Goal: Use online tool/utility: Utilize a website feature to perform a specific function

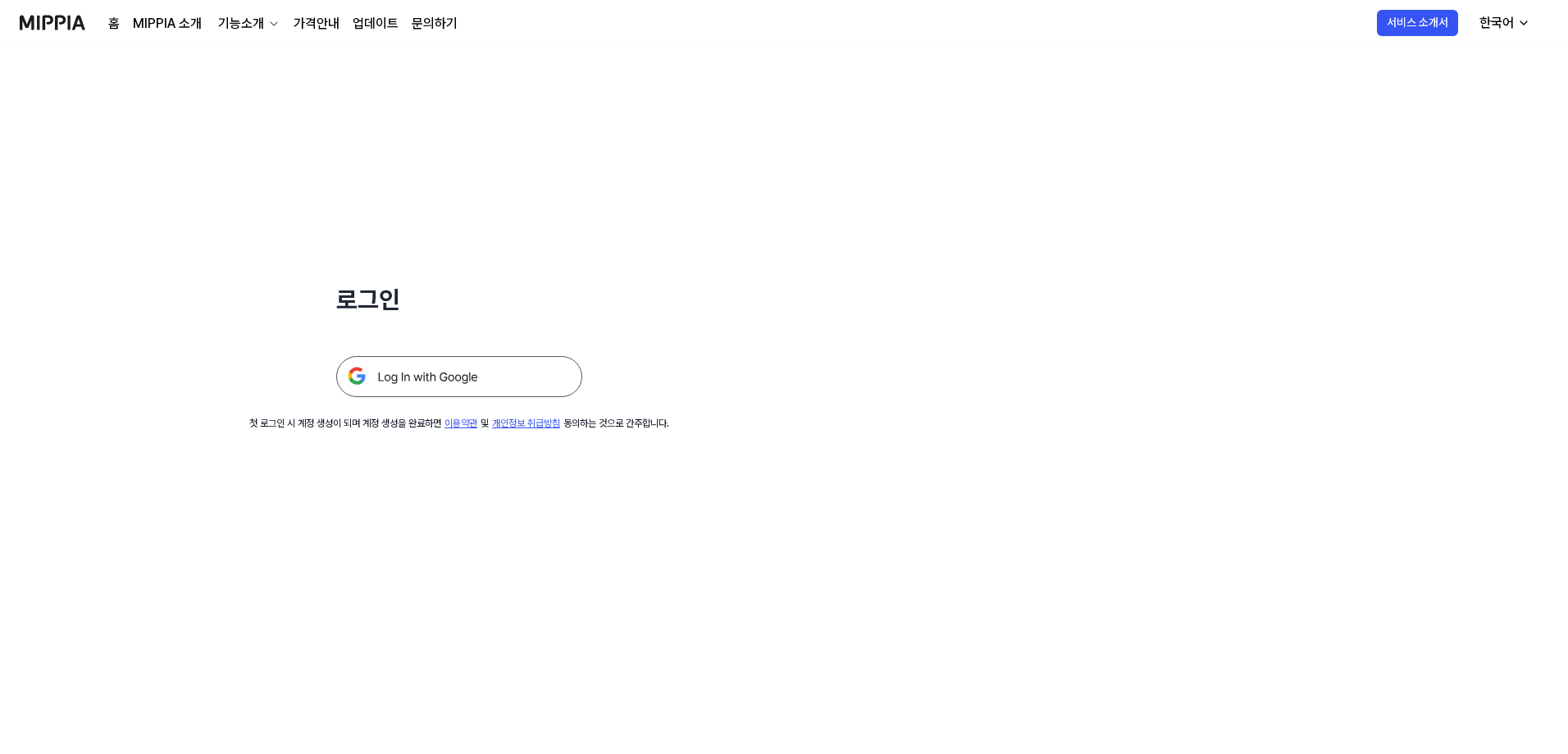
click at [504, 327] on img at bounding box center [459, 376] width 246 height 41
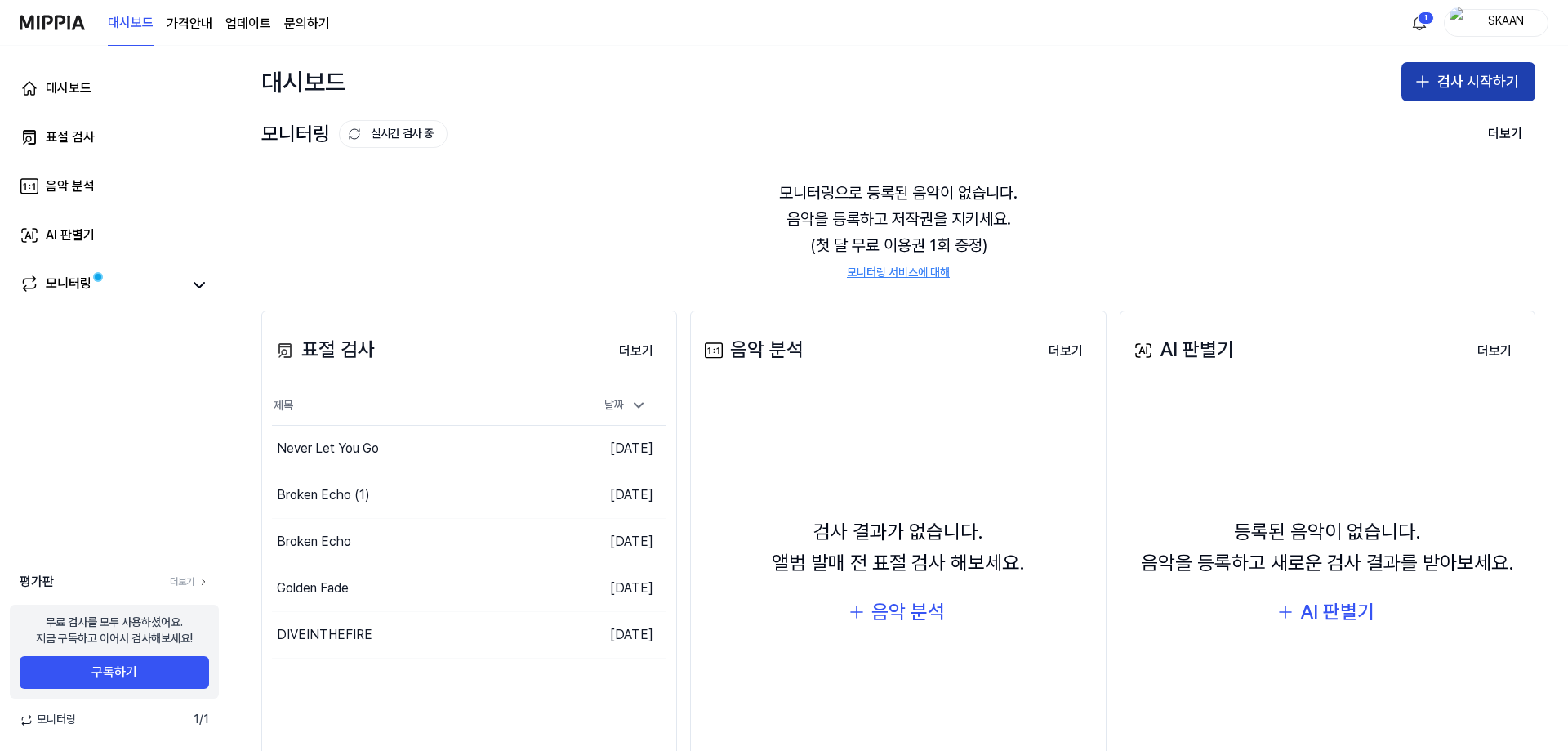
click at [1522, 72] on button "검사 시작하기" at bounding box center [1469, 82] width 134 height 39
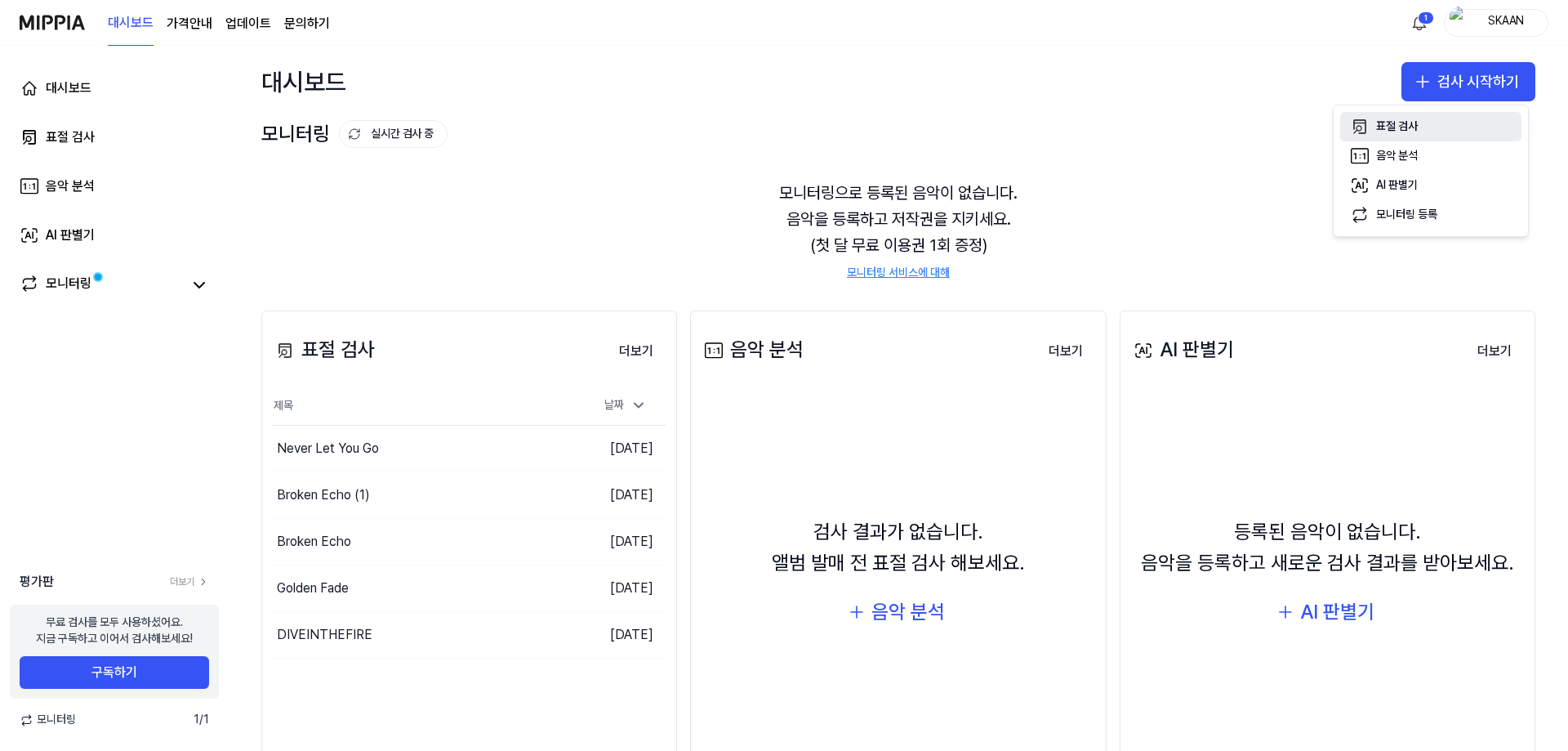
click at [1413, 119] on div "표절 검사" at bounding box center [1397, 126] width 42 height 17
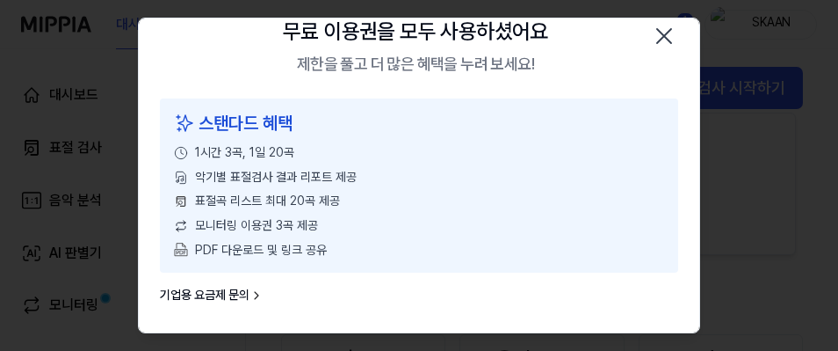
scroll to position [116, 0]
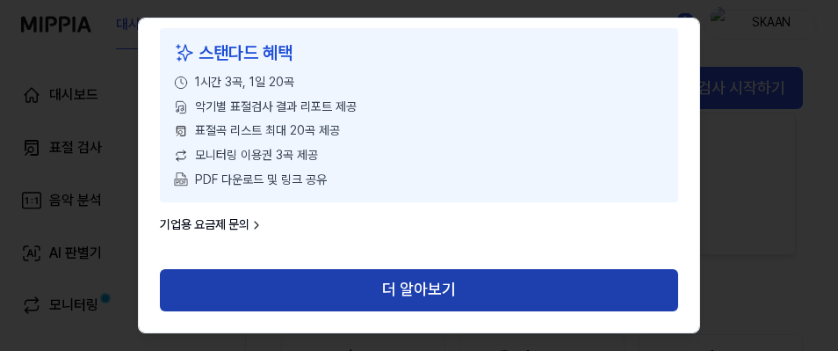
click at [334, 284] on button "더 알아보기" at bounding box center [419, 290] width 518 height 42
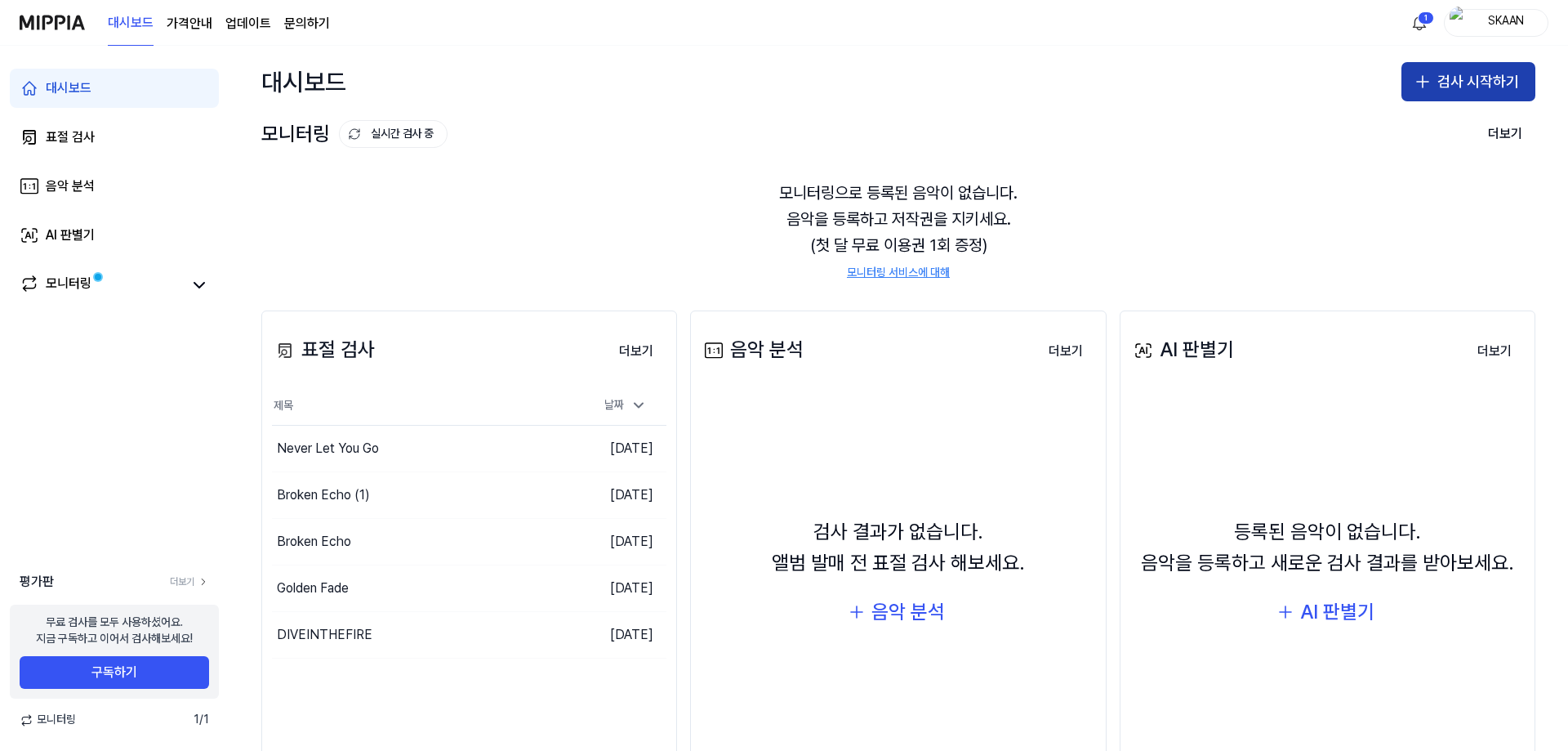
click at [1438, 83] on button "검사 시작하기" at bounding box center [1469, 82] width 134 height 39
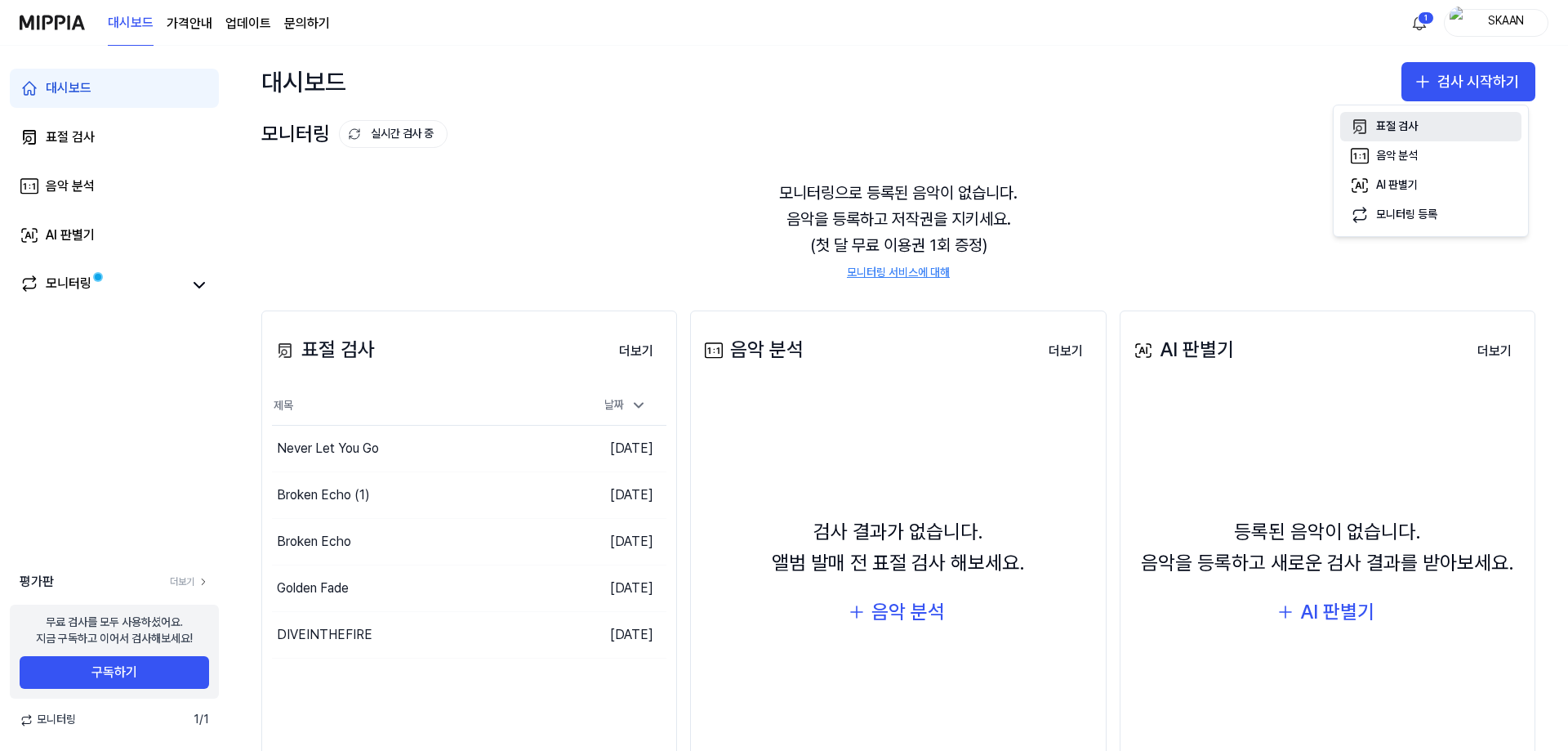
click at [1403, 127] on div "표절 검사" at bounding box center [1397, 126] width 42 height 17
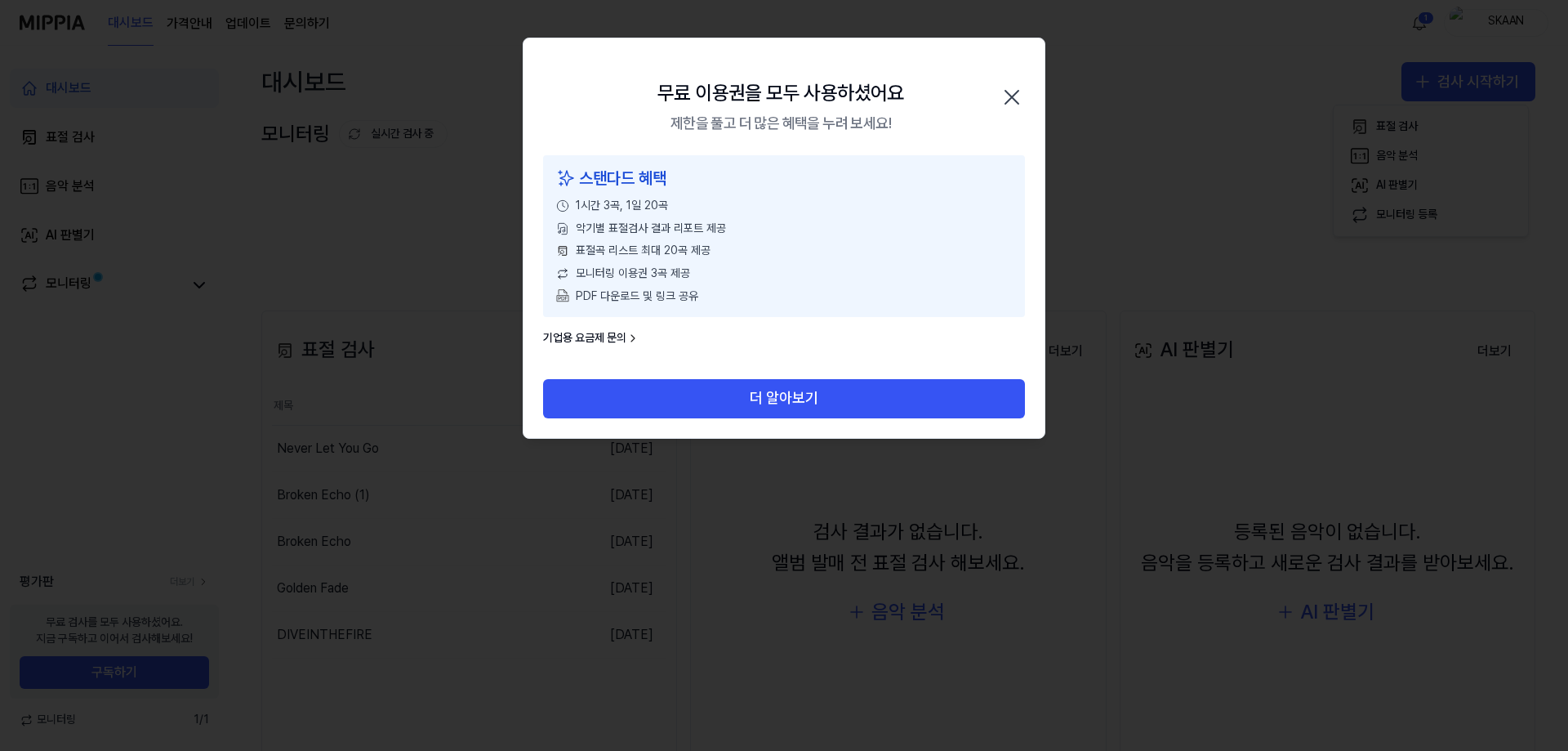
click at [1014, 91] on icon "button" at bounding box center [1012, 98] width 26 height 26
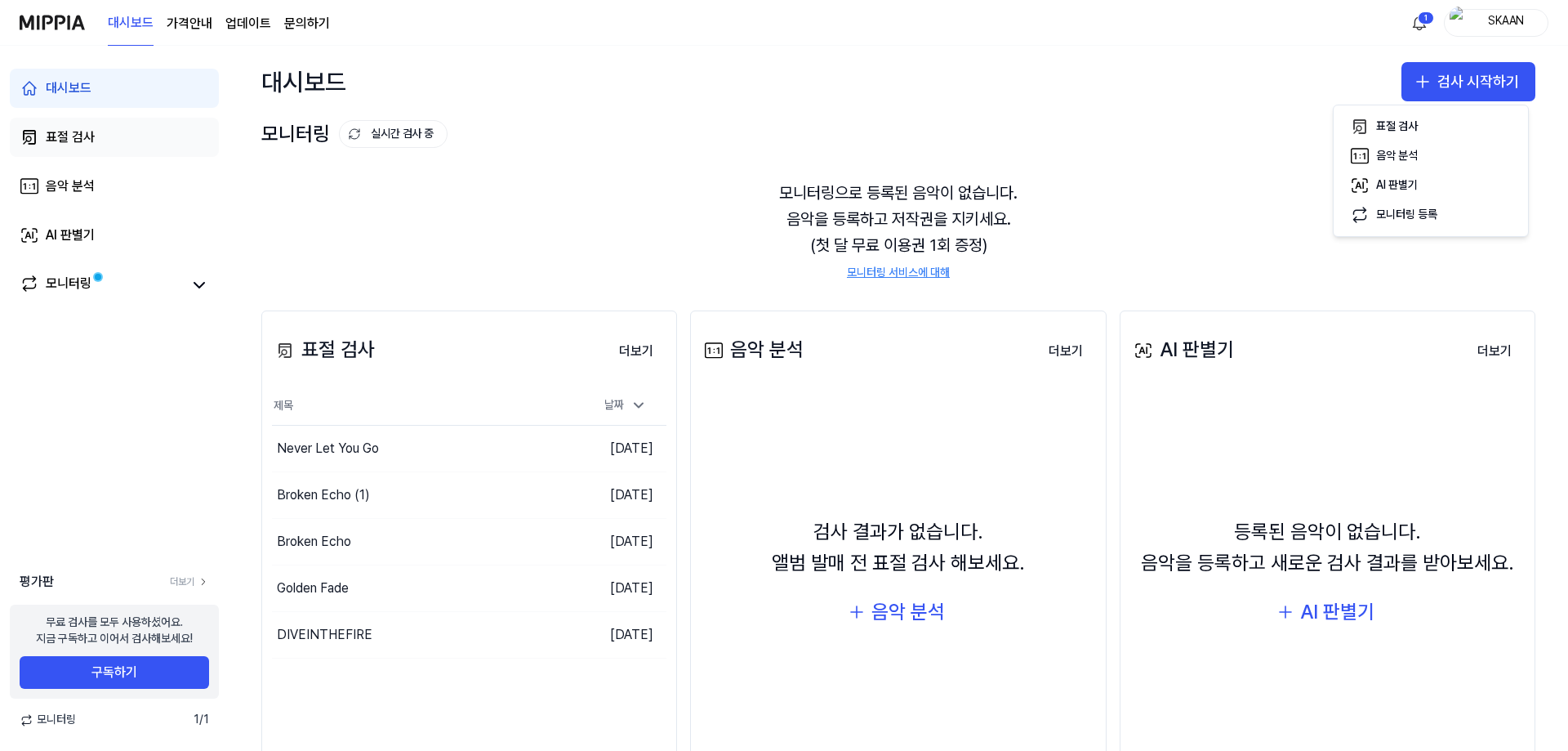
click at [105, 146] on link "표절 검사" at bounding box center [114, 138] width 209 height 39
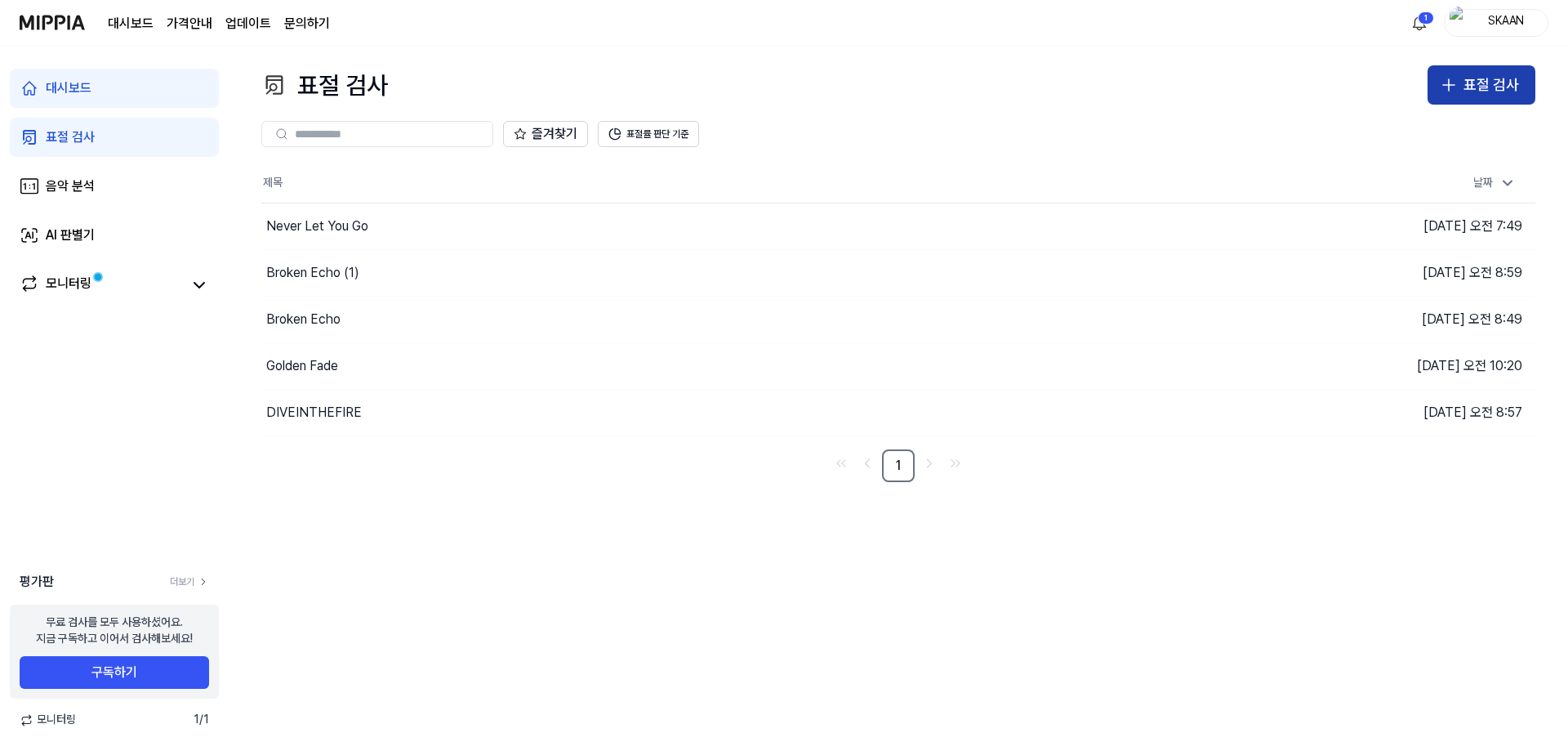
click at [1441, 92] on icon "button" at bounding box center [1448, 85] width 20 height 20
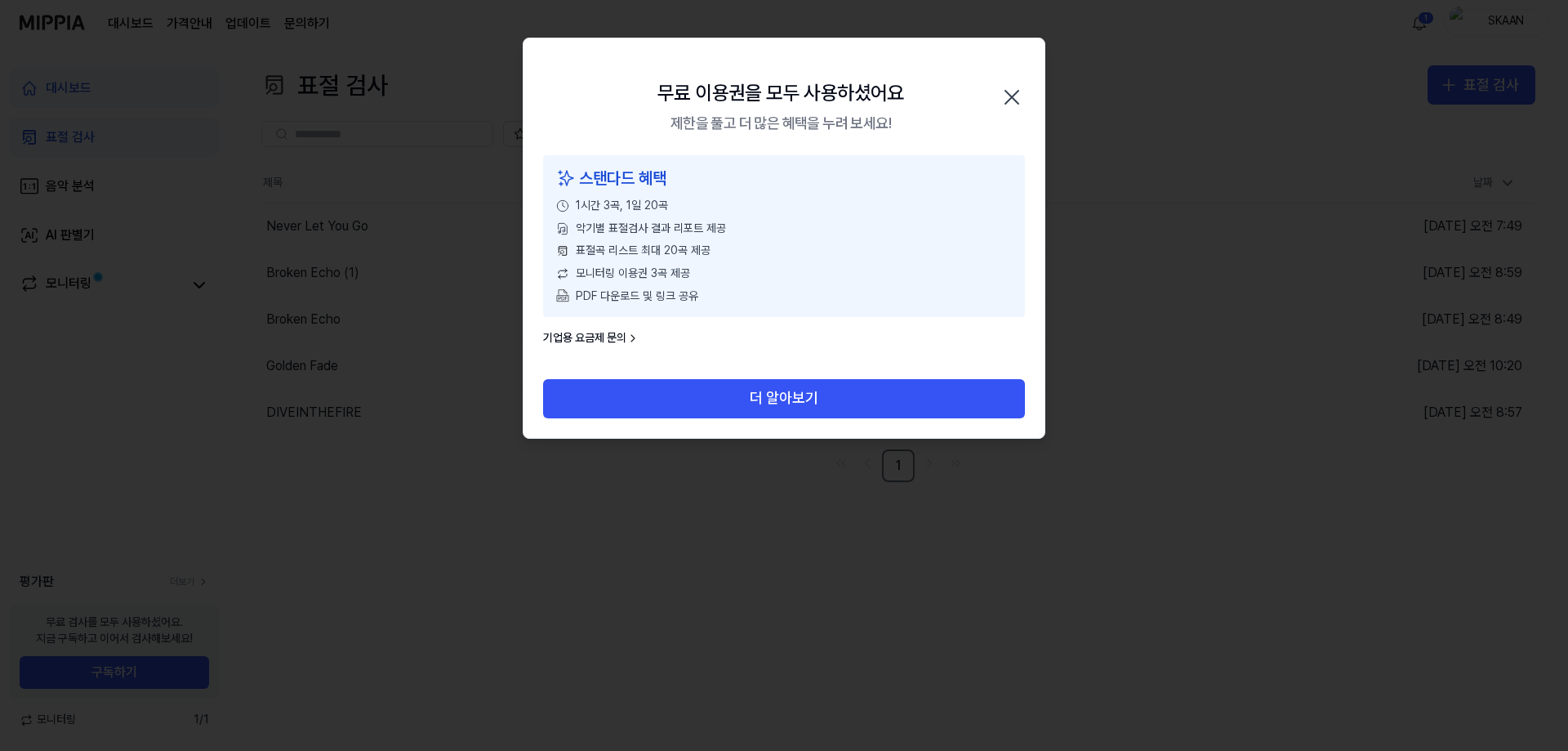
click at [1018, 86] on icon "button" at bounding box center [1012, 98] width 26 height 26
